Goal: Information Seeking & Learning: Understand process/instructions

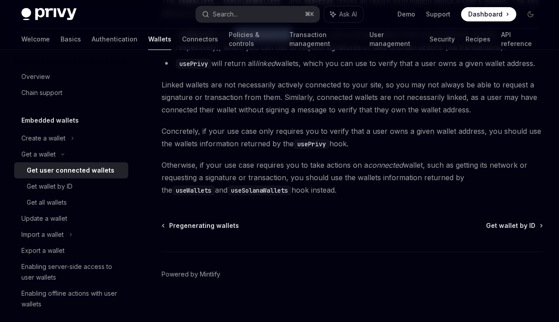
scroll to position [54, 0]
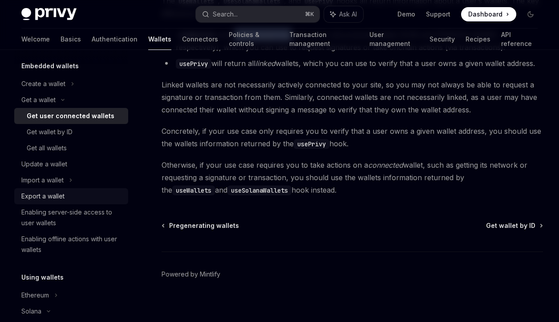
click at [52, 194] on div "Export a wallet" at bounding box center [42, 196] width 43 height 11
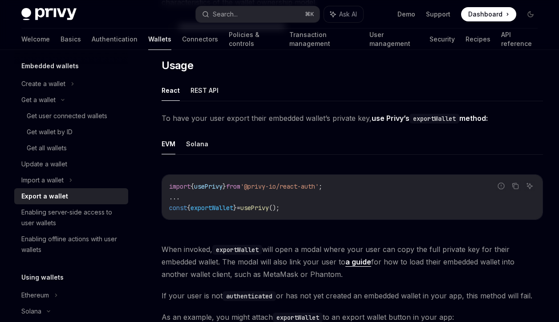
scroll to position [198, 0]
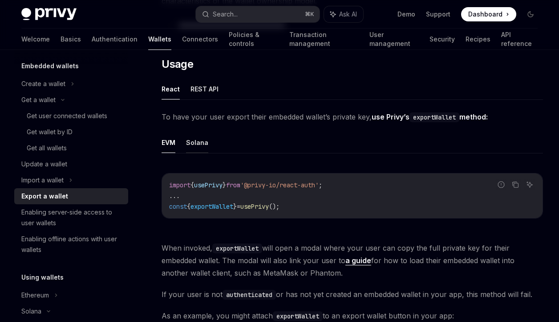
click at [201, 147] on button "Solana" at bounding box center [197, 142] width 22 height 21
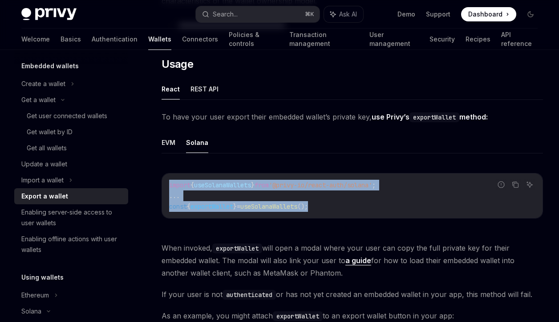
drag, startPoint x: 338, startPoint y: 208, endPoint x: 171, endPoint y: 187, distance: 169.2
click at [171, 187] on code "import { useSolanaWallets } from '@privy-io/react-auth/solana' ; ... const { ex…" at bounding box center [352, 195] width 367 height 32
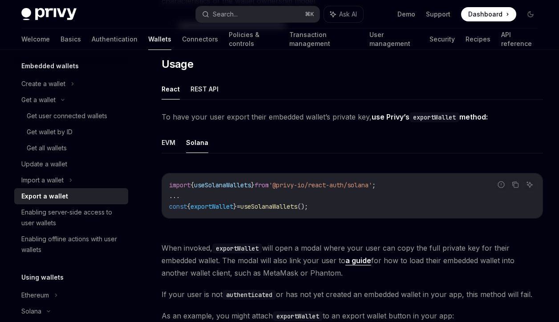
click at [184, 185] on span "import" at bounding box center [179, 185] width 21 height 8
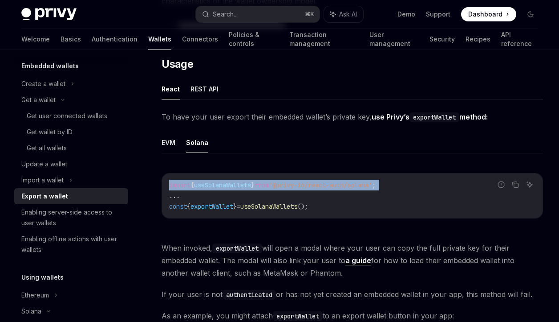
click at [184, 185] on span "import" at bounding box center [179, 185] width 21 height 8
copy code "import { useSolanaWallets } from '@privy-io/react-auth/solana' ;"
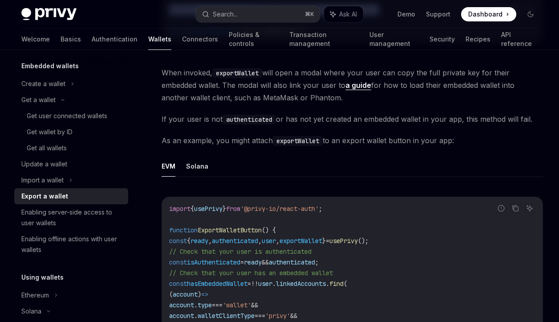
scroll to position [381, 0]
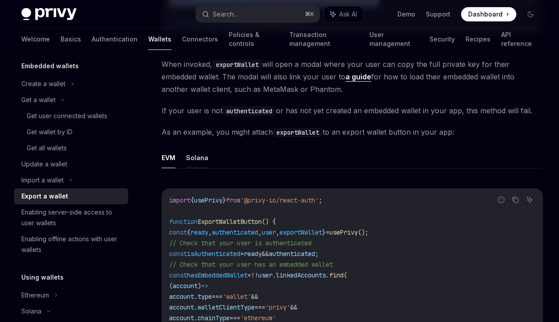
click at [201, 160] on button "Solana" at bounding box center [197, 157] width 22 height 21
type textarea "*"
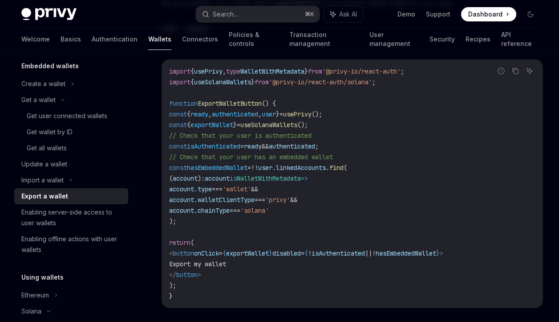
scroll to position [411, 0]
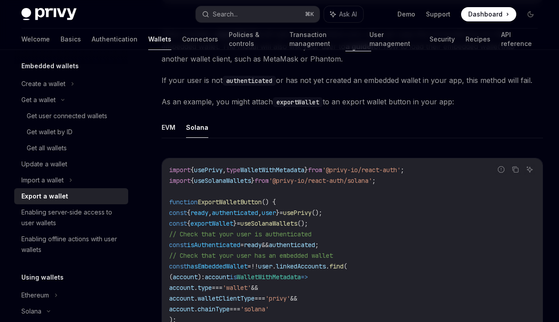
click at [251, 180] on span "useSolanaWallets" at bounding box center [222, 180] width 57 height 8
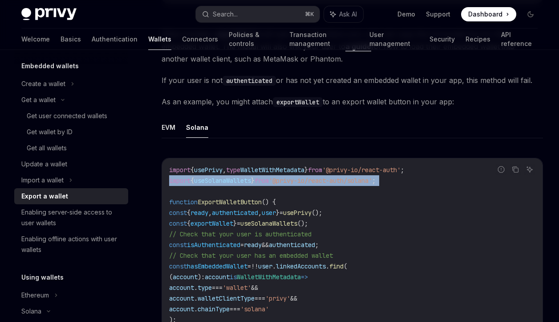
click at [251, 180] on span "useSolanaWallets" at bounding box center [222, 180] width 57 height 8
copy code "import { useSolanaWallets } from '@privy-io/react-auth/solana' ;"
